Goal: Find specific page/section: Find specific page/section

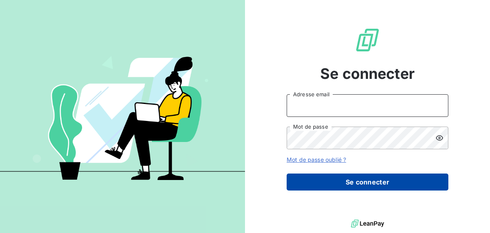
type input "[EMAIL_ADDRESS][PERSON_NAME][DOMAIN_NAME]"
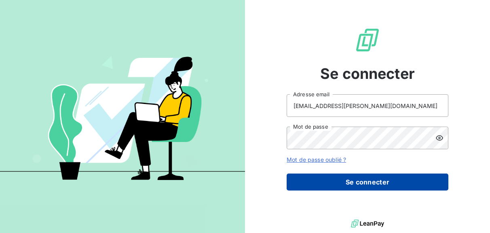
click at [321, 185] on button "Se connecter" at bounding box center [368, 182] width 162 height 17
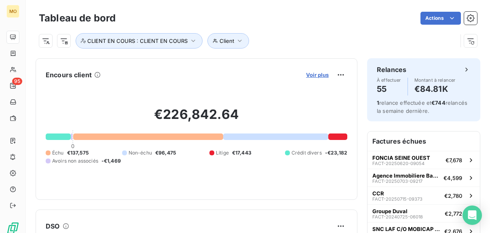
click at [312, 73] on span "Voir plus" at bounding box center [317, 75] width 23 height 6
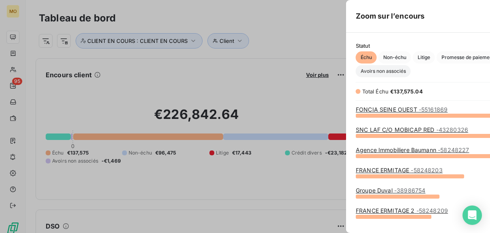
scroll to position [118, 311]
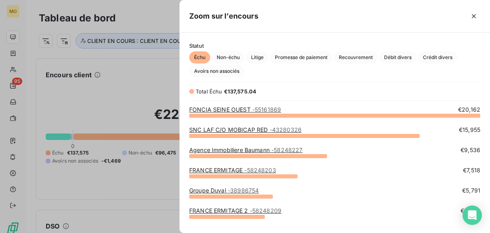
click at [20, 71] on div at bounding box center [245, 116] width 490 height 233
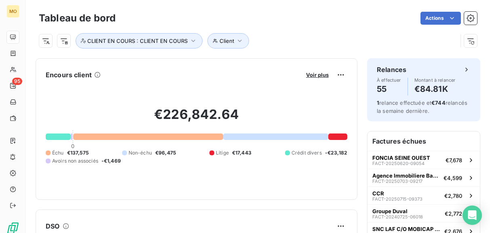
click at [17, 71] on div at bounding box center [245, 116] width 490 height 233
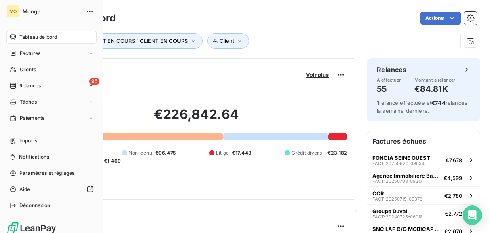
click at [17, 71] on div "Clients" at bounding box center [51, 69] width 90 height 13
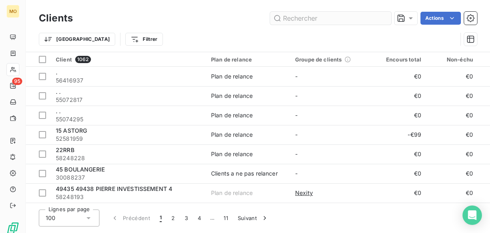
click at [301, 24] on input "text" at bounding box center [330, 18] width 121 height 13
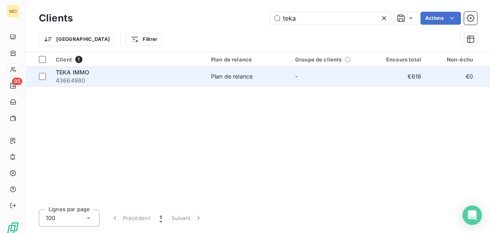
type input "teka"
click at [110, 81] on span "43664980" at bounding box center [129, 80] width 146 height 8
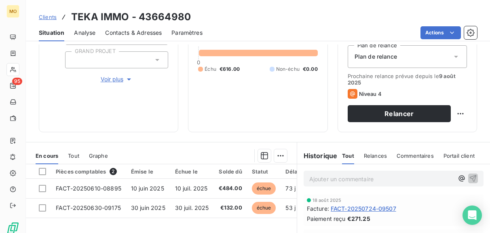
scroll to position [96, 0]
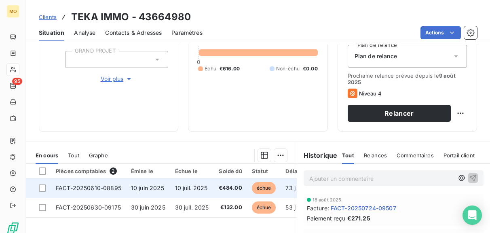
click at [161, 190] on span "10 juin 2025" at bounding box center [147, 188] width 33 height 7
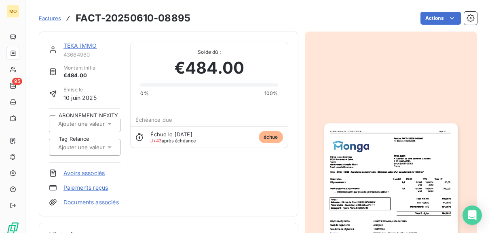
click at [402, 127] on img "button" at bounding box center [392, 217] width 134 height 189
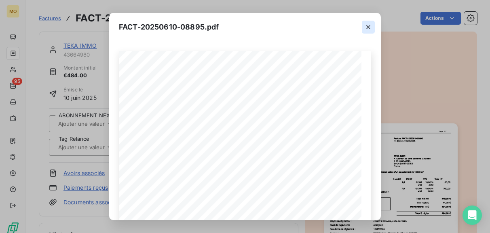
click at [369, 26] on icon "button" at bounding box center [369, 27] width 4 height 4
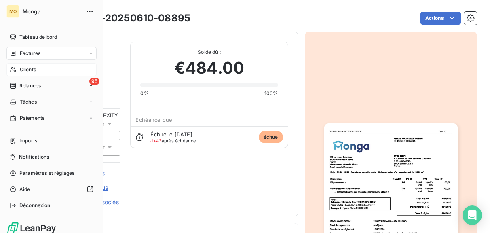
click at [17, 71] on div "Clients" at bounding box center [51, 69] width 90 height 13
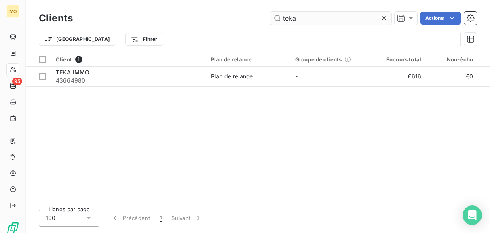
click at [340, 18] on input "teka" at bounding box center [330, 18] width 121 height 13
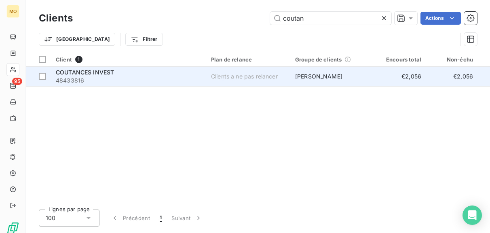
type input "coutan"
click at [126, 77] on span "48433816" at bounding box center [129, 80] width 146 height 8
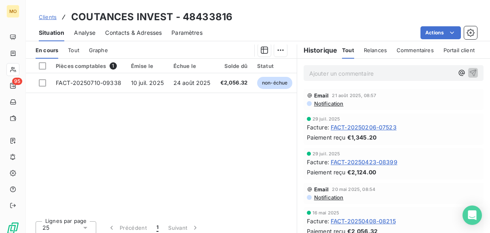
scroll to position [212, 0]
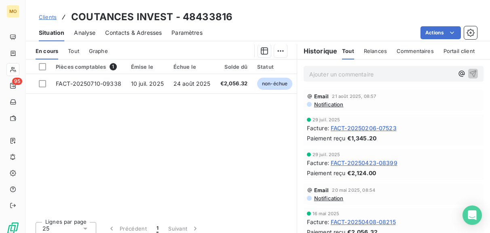
click at [13, 74] on div at bounding box center [12, 69] width 13 height 13
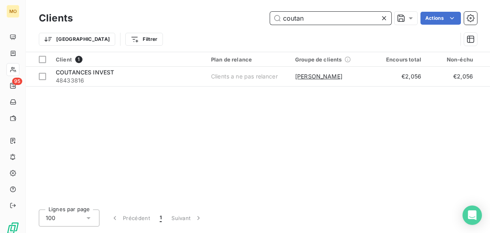
click at [316, 22] on input "coutan" at bounding box center [330, 18] width 121 height 13
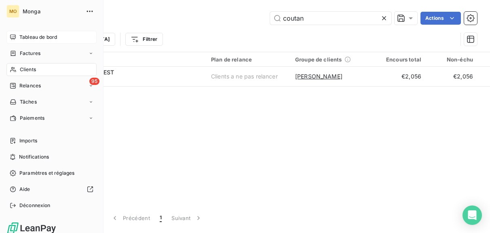
click at [16, 38] on icon at bounding box center [13, 37] width 6 height 6
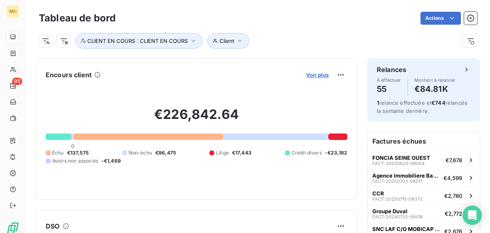
click at [309, 74] on span "Voir plus" at bounding box center [317, 75] width 23 height 6
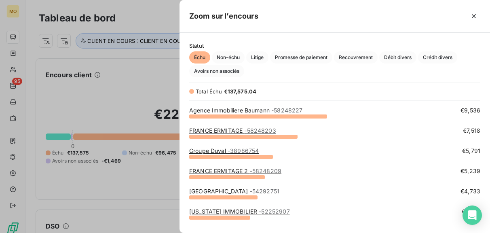
scroll to position [43, 0]
